Goal: Navigation & Orientation: Understand site structure

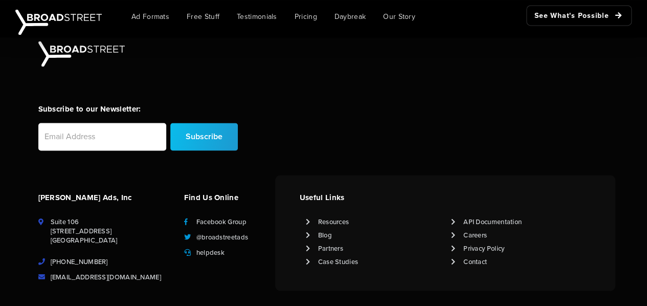
scroll to position [2700, 0]
